Goal: Task Accomplishment & Management: Manage account settings

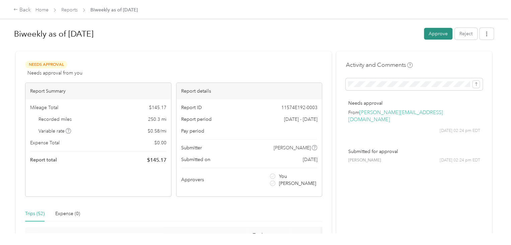
click at [449, 32] on button "Approve" at bounding box center [438, 34] width 28 height 12
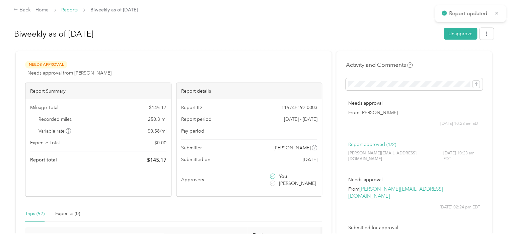
click at [71, 10] on link "Reports" at bounding box center [69, 10] width 16 height 6
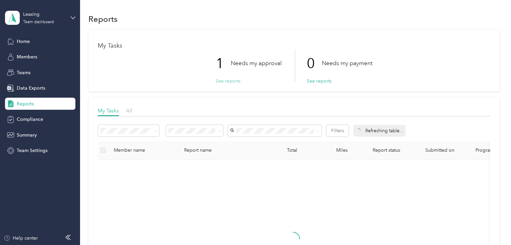
click at [228, 83] on button "See reports" at bounding box center [228, 80] width 25 height 7
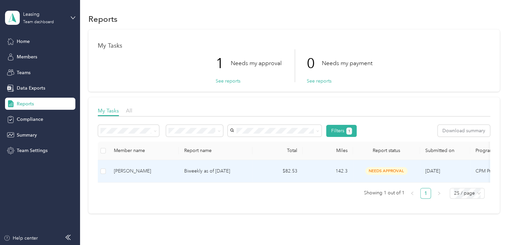
click at [387, 170] on span "needs approval" at bounding box center [387, 171] width 42 height 8
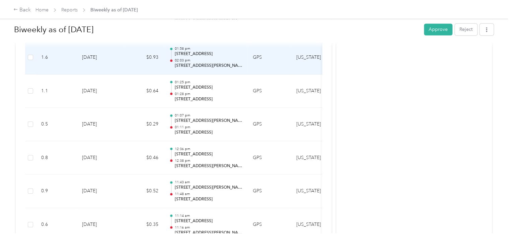
scroll to position [582, 0]
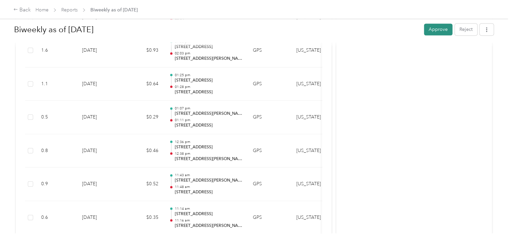
click at [440, 24] on button "Approve" at bounding box center [438, 29] width 28 height 12
